Goal: Book appointment/travel/reservation

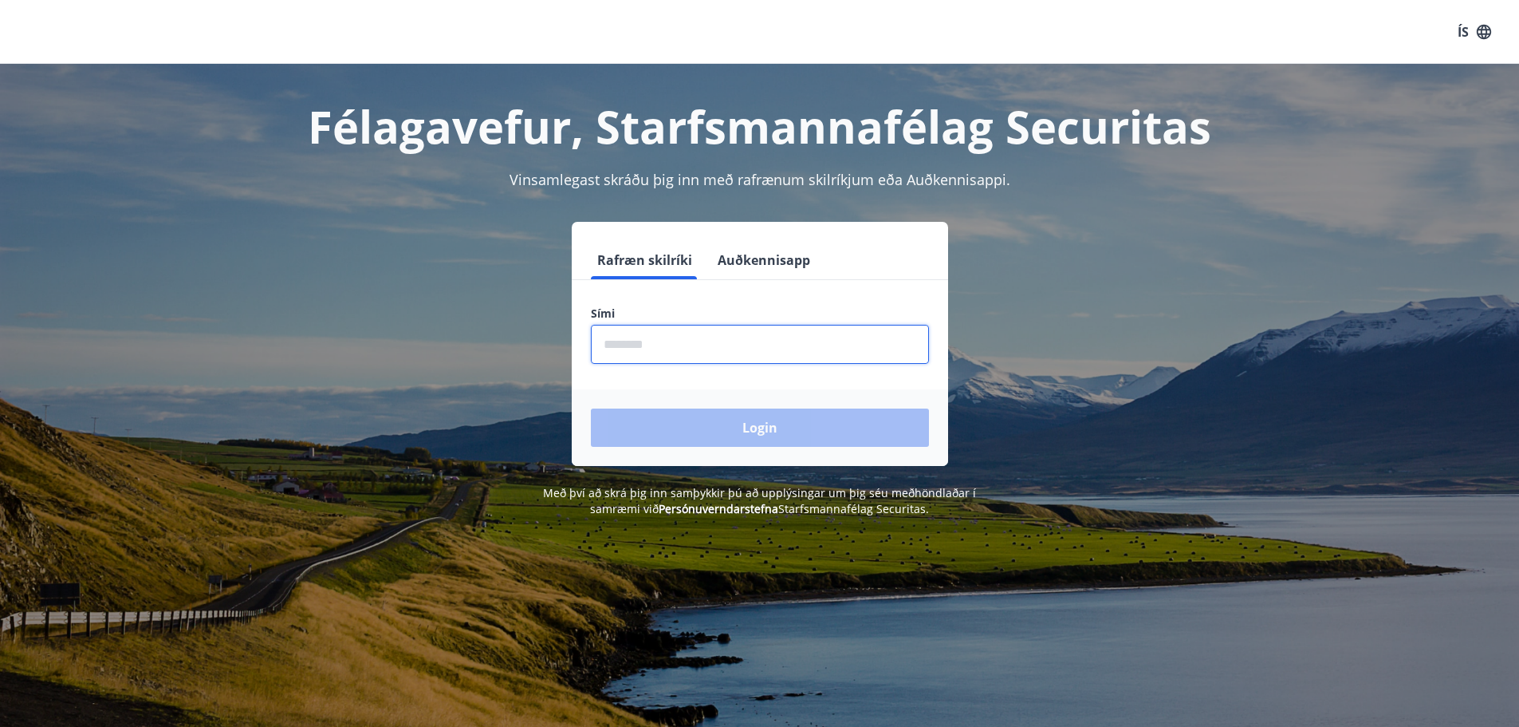
click at [652, 353] on input "phone" at bounding box center [760, 344] width 338 height 39
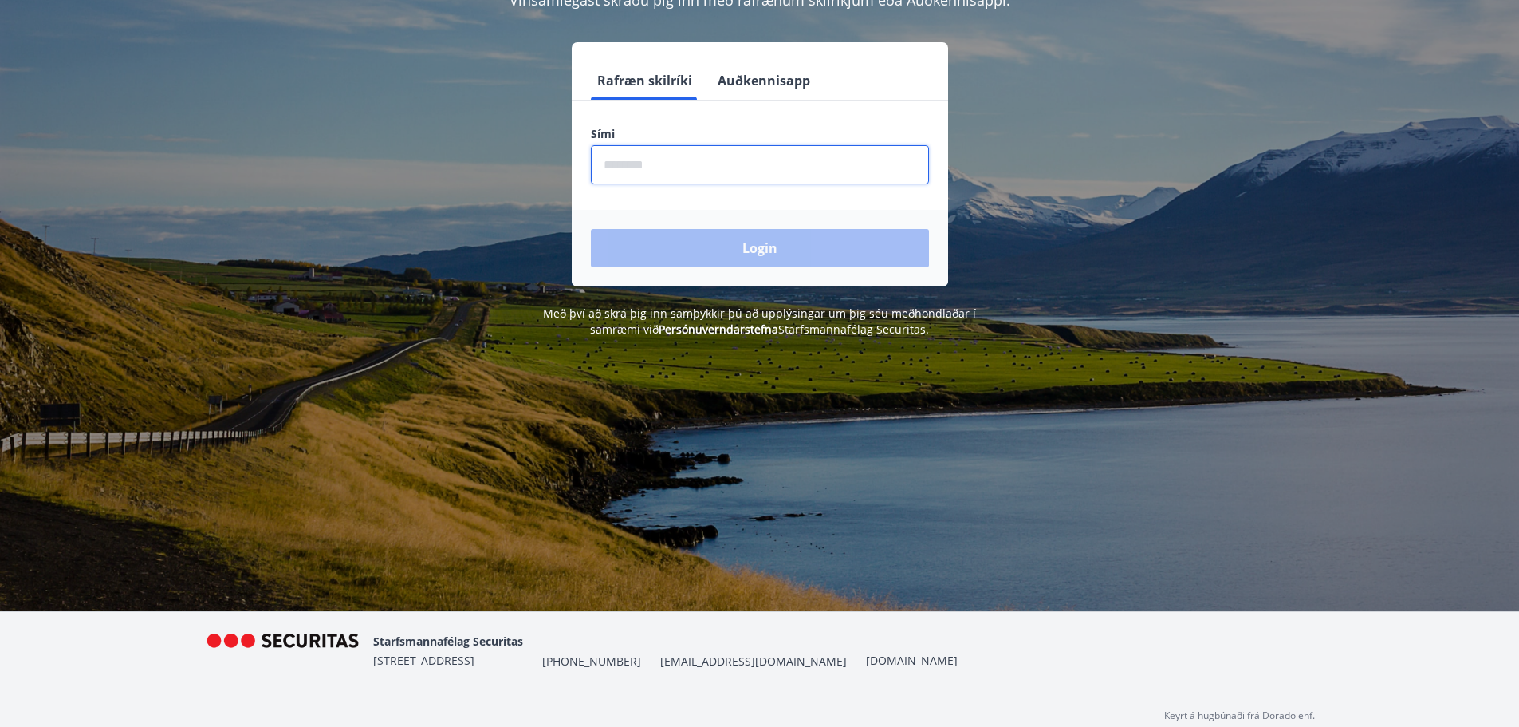
scroll to position [195, 0]
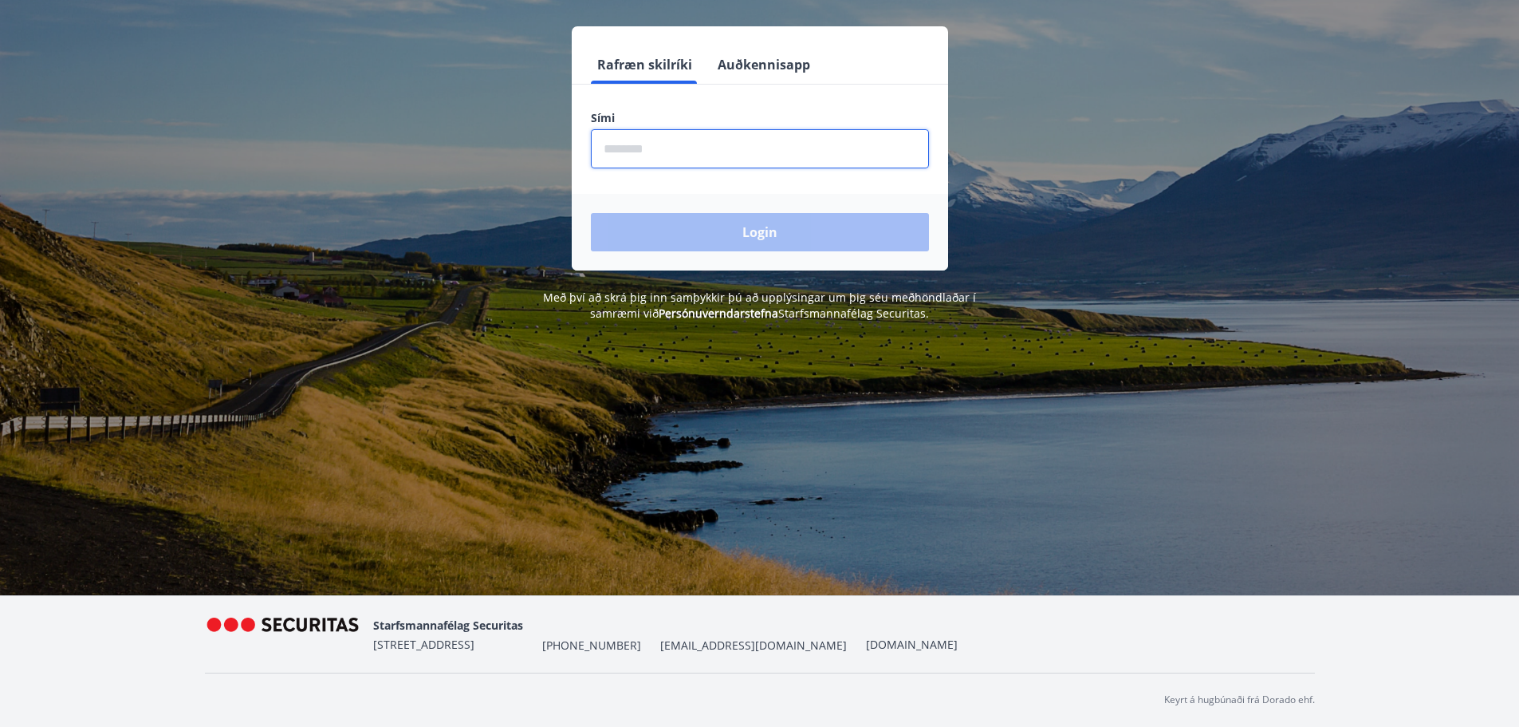
click at [667, 140] on input "phone" at bounding box center [760, 148] width 338 height 39
type input "********"
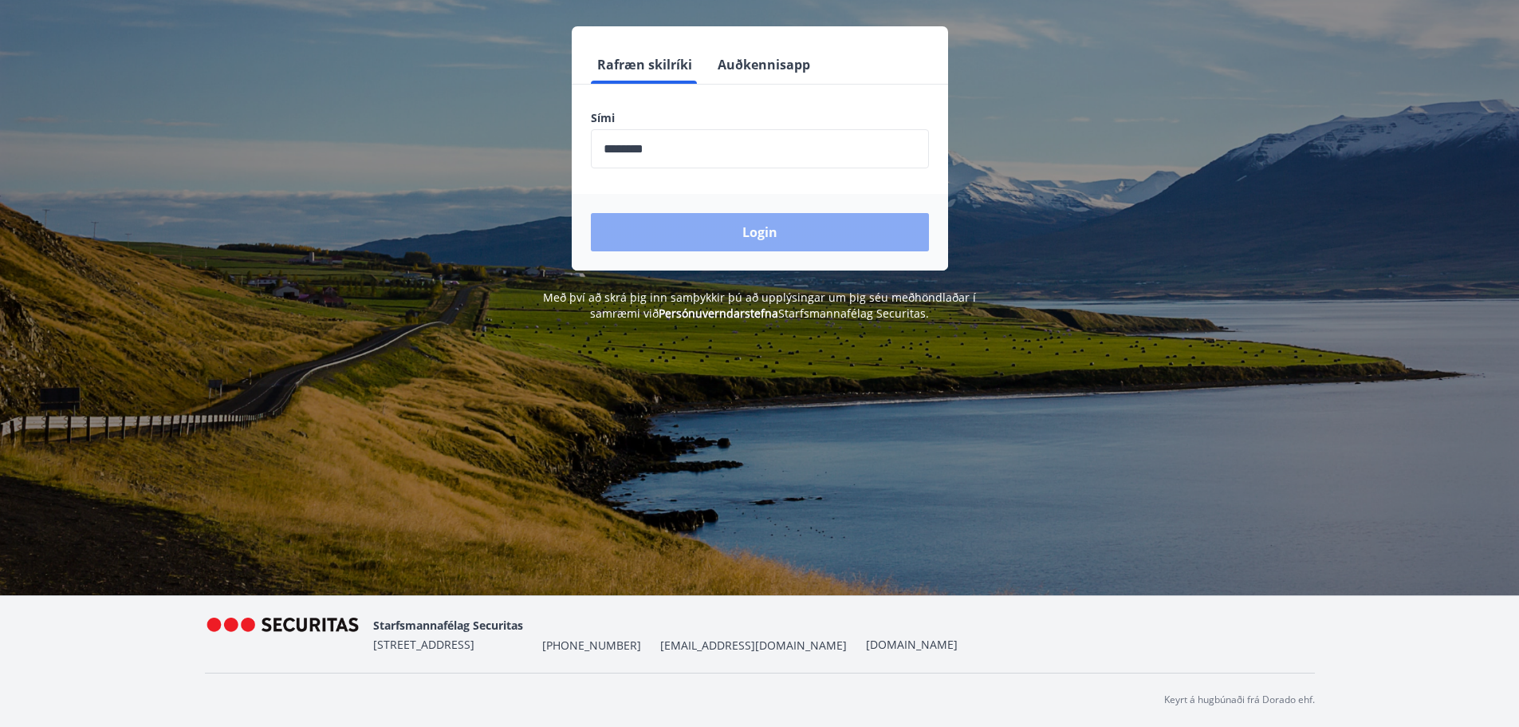
click at [671, 236] on button "Login" at bounding box center [760, 232] width 338 height 38
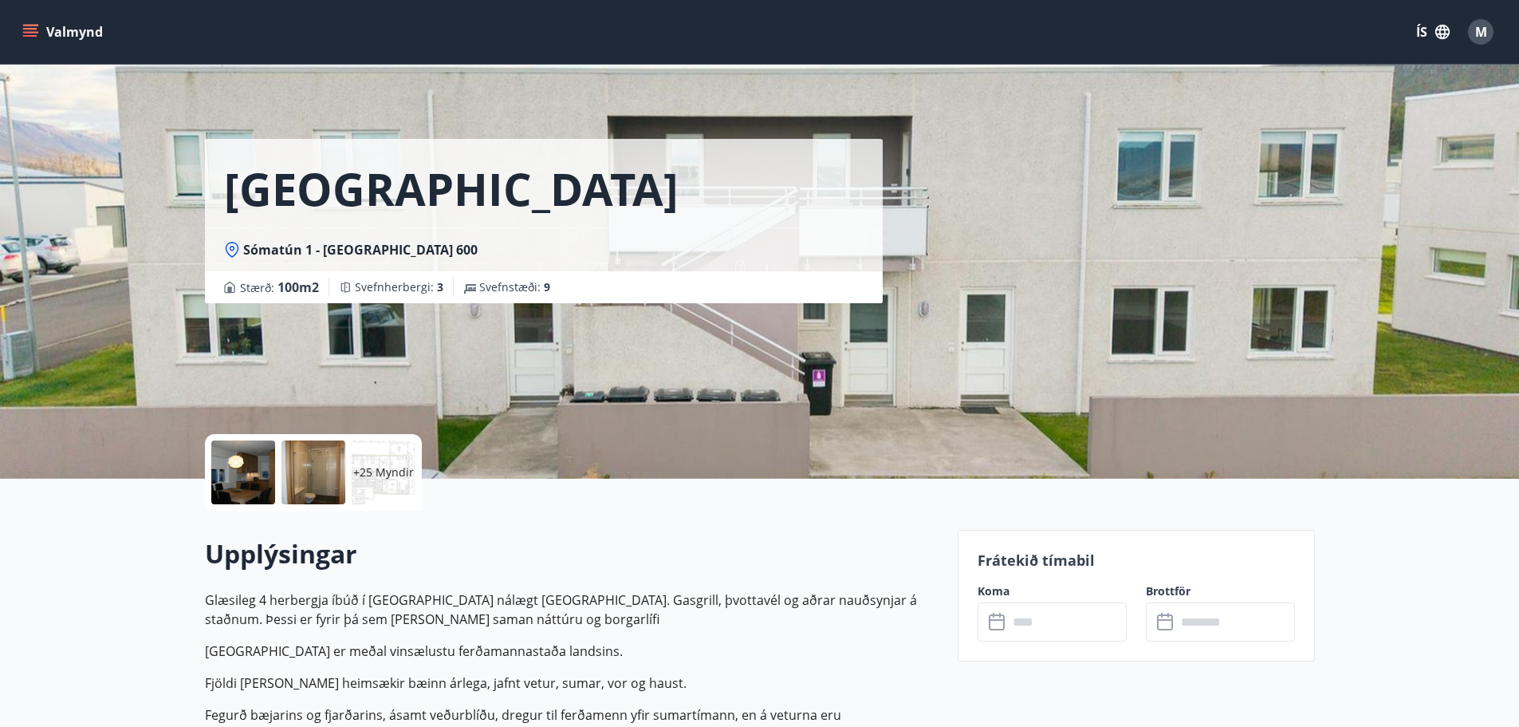
click at [224, 492] on div at bounding box center [243, 472] width 64 height 64
click at [35, 26] on icon "menu" at bounding box center [32, 26] width 18 height 2
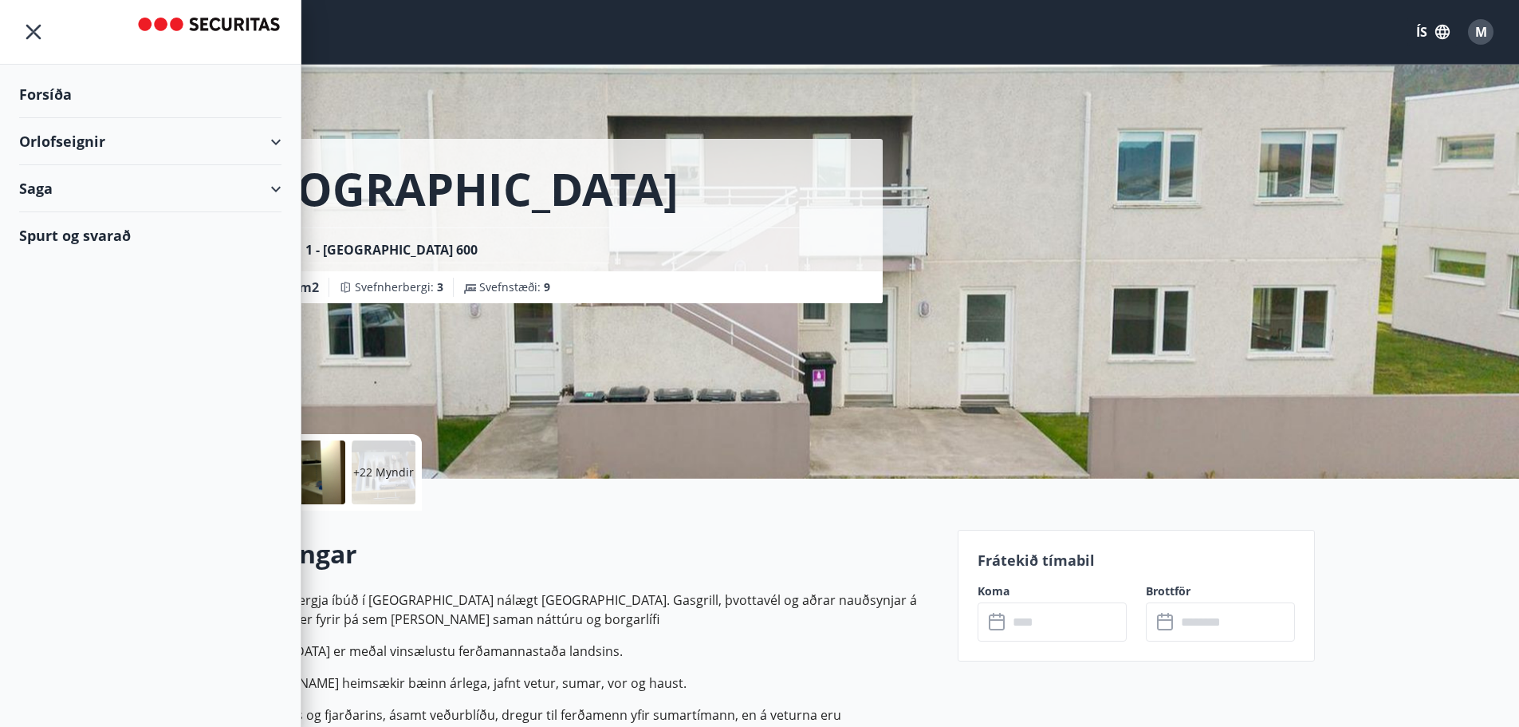
click at [66, 148] on div "Orlofseignir" at bounding box center [150, 141] width 262 height 47
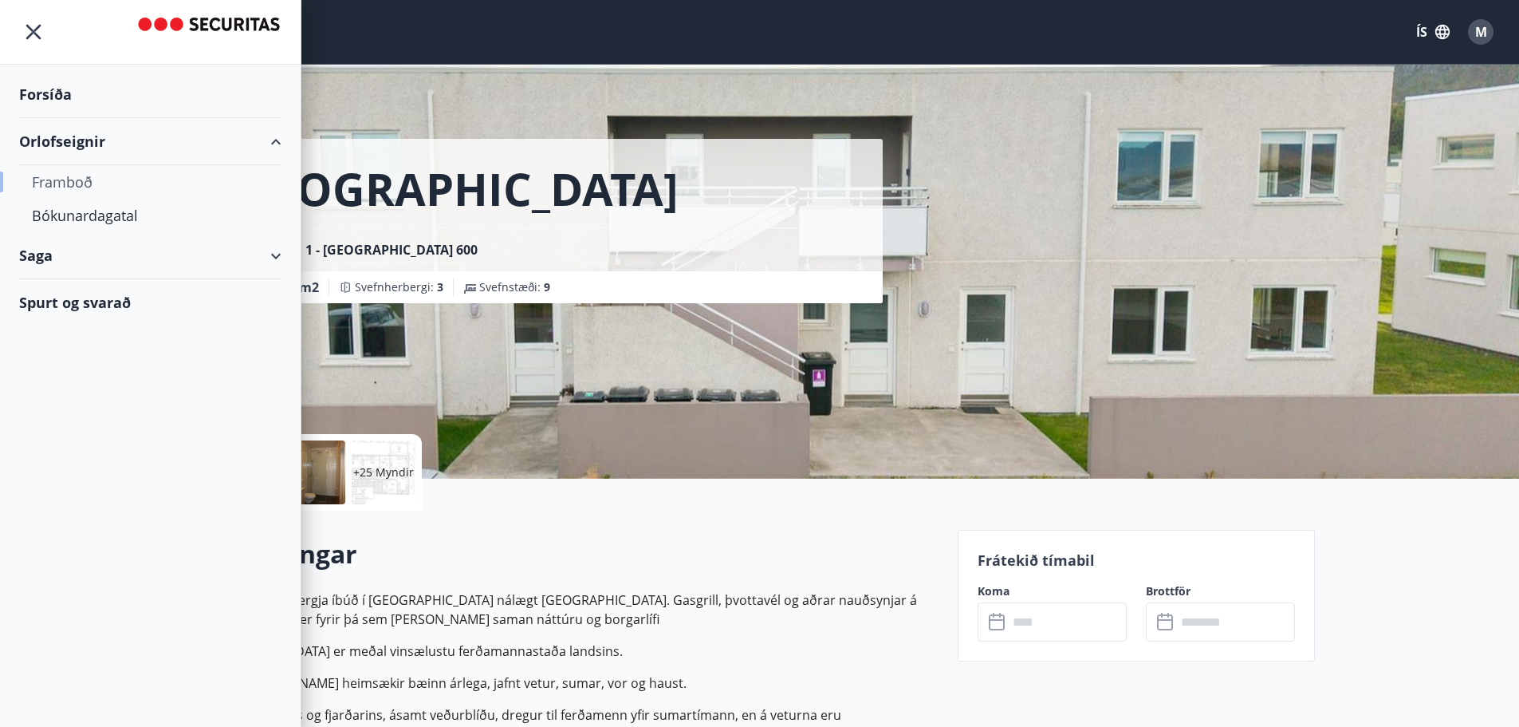
click at [77, 183] on div "Framboð" at bounding box center [150, 181] width 237 height 33
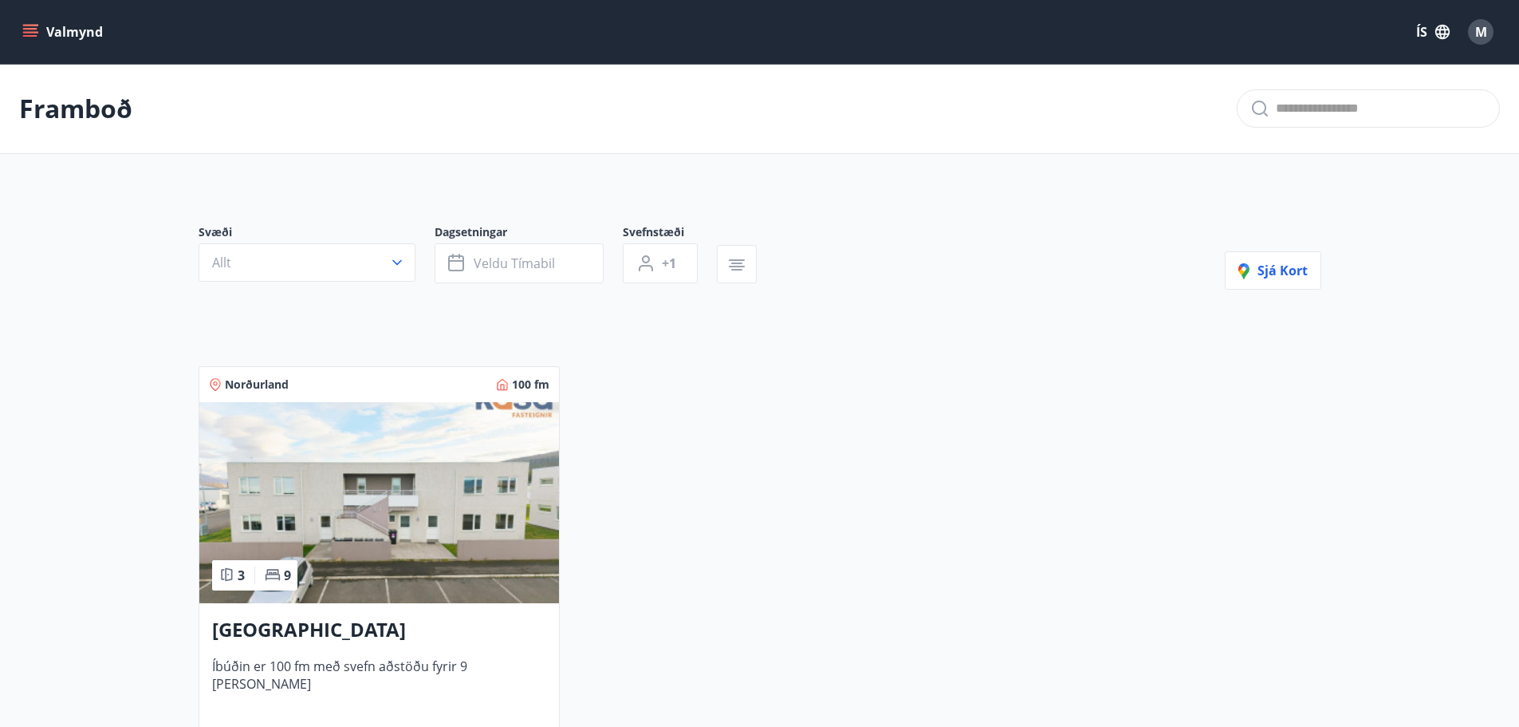
click at [30, 38] on icon "menu" at bounding box center [30, 32] width 16 height 16
